Goal: Task Accomplishment & Management: Use online tool/utility

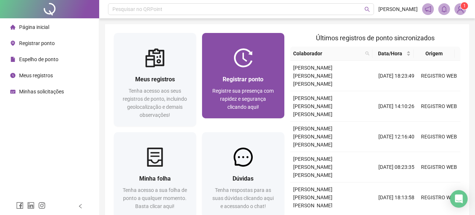
click at [249, 76] on span "Registrar ponto" at bounding box center [242, 79] width 41 height 7
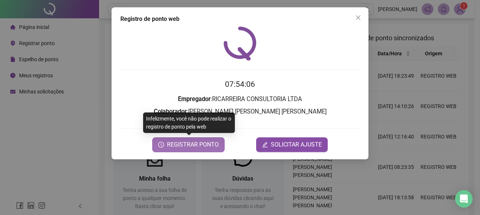
click at [199, 147] on span "REGISTRAR PONTO" at bounding box center [193, 145] width 52 height 9
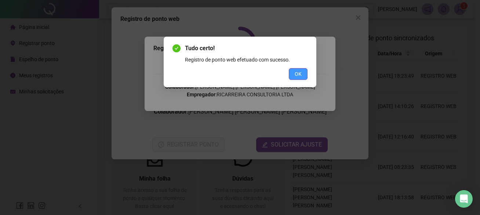
click at [299, 74] on span "OK" at bounding box center [298, 74] width 7 height 8
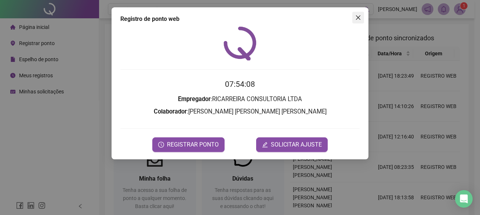
click at [357, 12] on button "Close" at bounding box center [358, 18] width 12 height 12
